Goal: Information Seeking & Learning: Learn about a topic

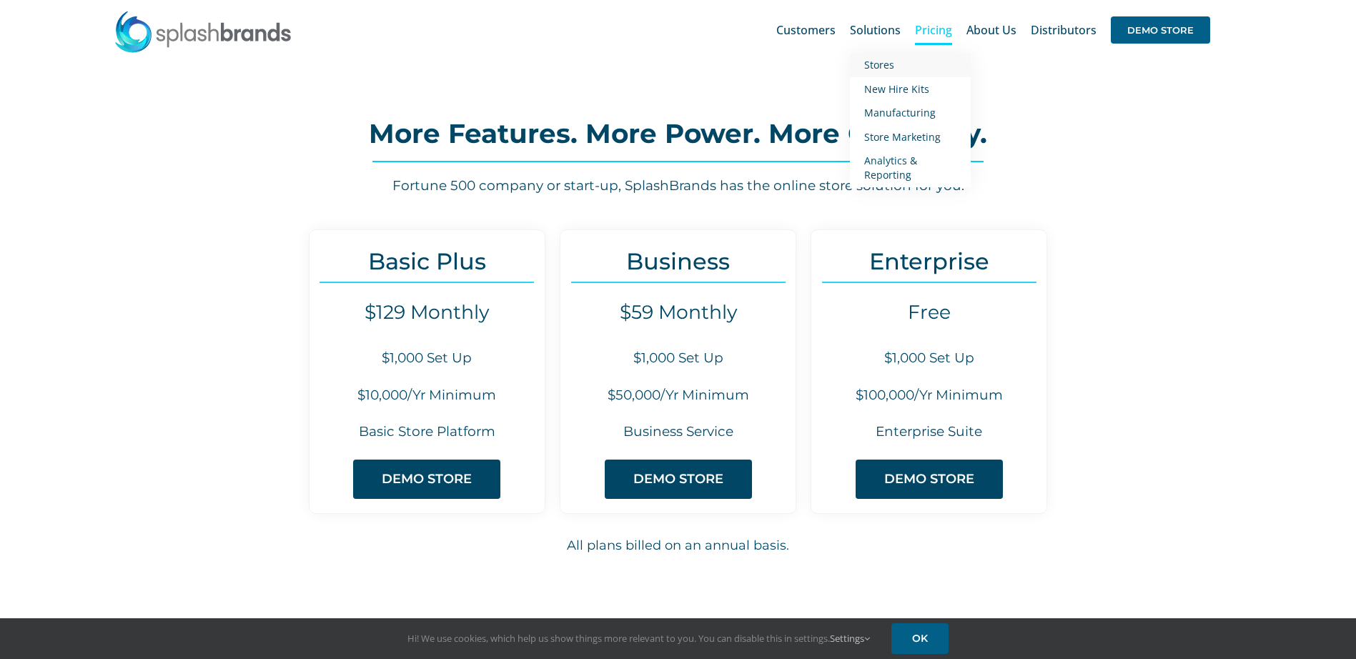
click at [886, 67] on span "Stores" at bounding box center [879, 65] width 30 height 14
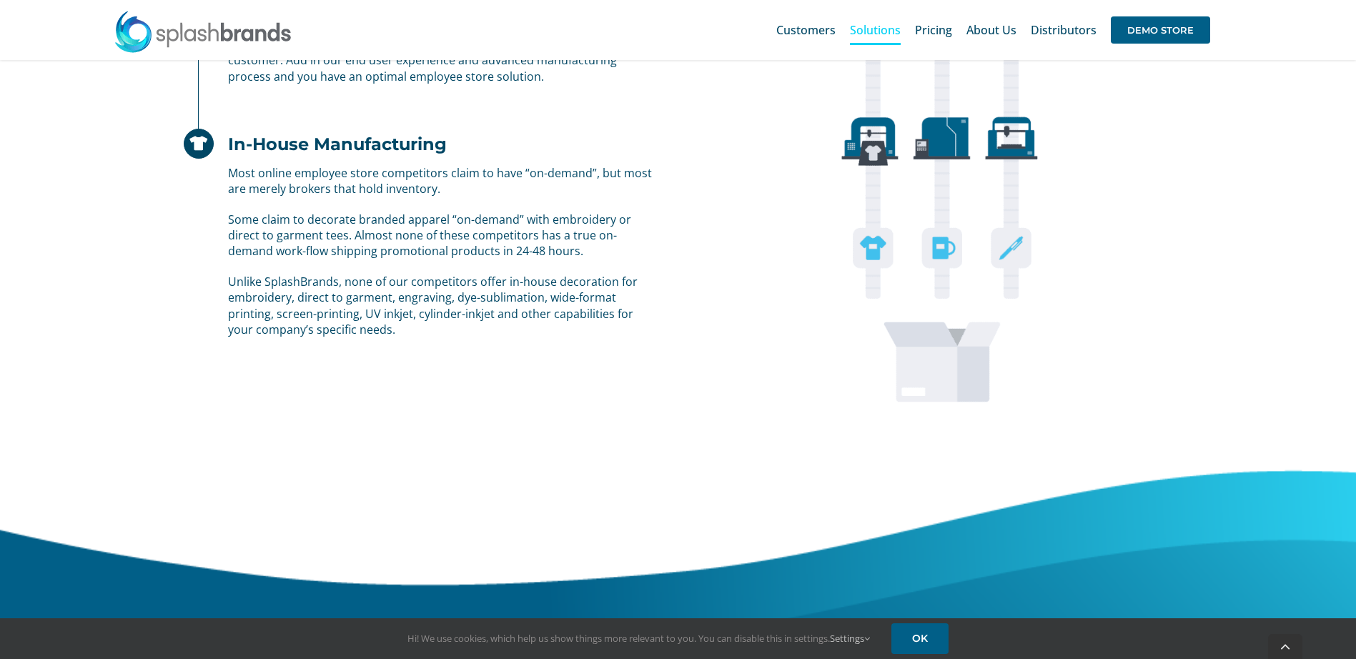
scroll to position [1215, 0]
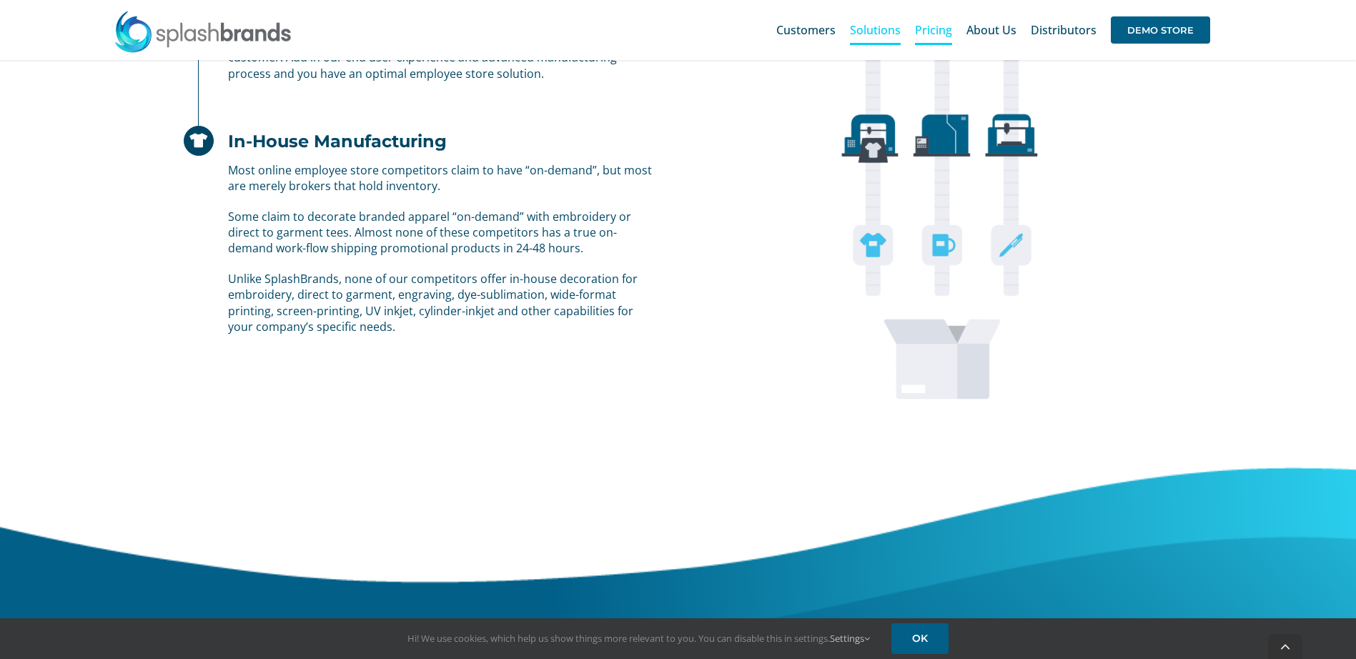
click at [932, 31] on span "Pricing" at bounding box center [933, 29] width 37 height 11
